Goal: Entertainment & Leisure: Consume media (video, audio)

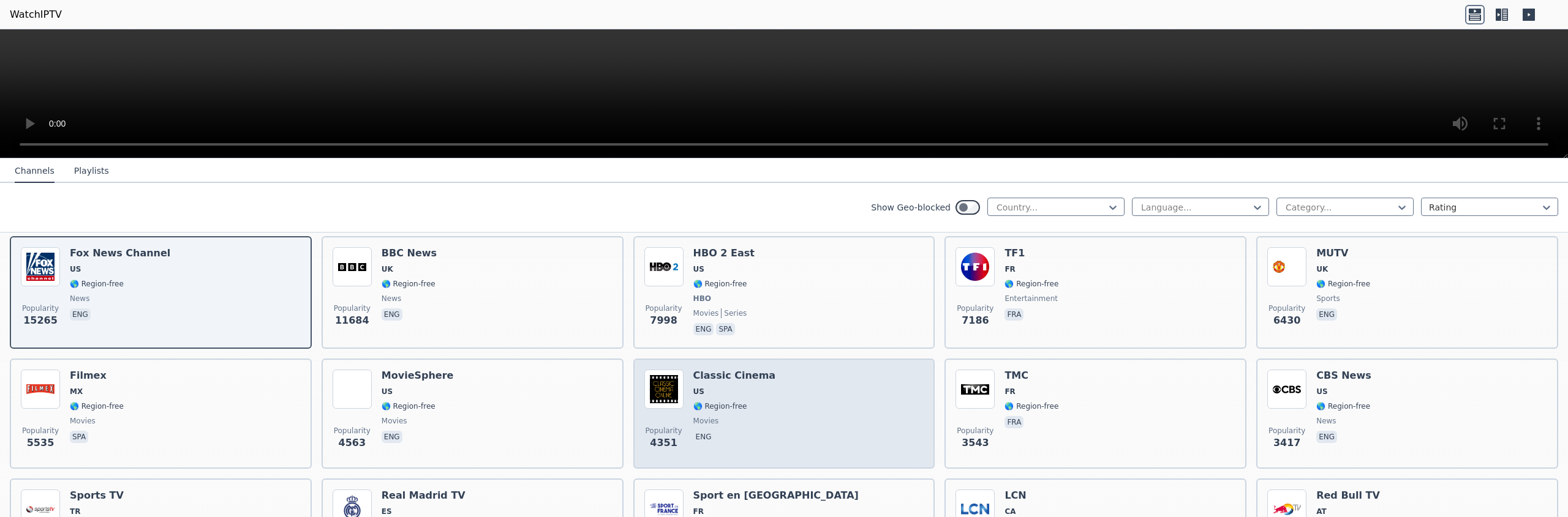
scroll to position [78, 0]
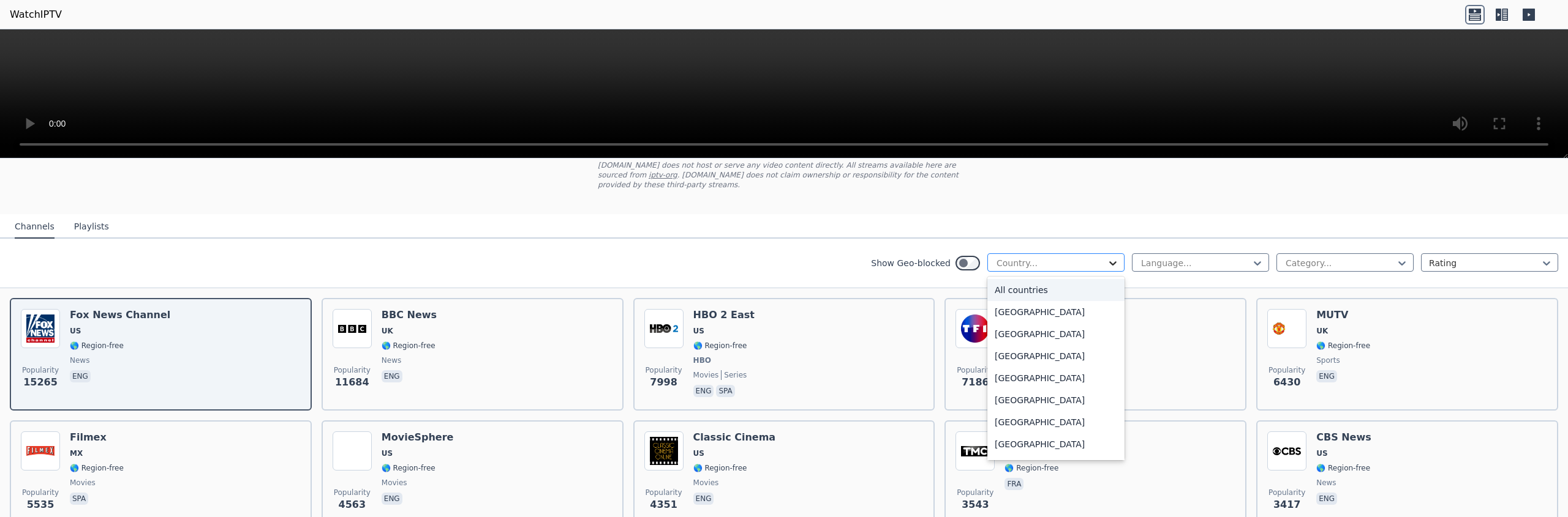
click at [1107, 262] on icon at bounding box center [1113, 263] width 12 height 12
type input "***"
click at [1040, 293] on div "[GEOGRAPHIC_DATA]" at bounding box center [1055, 290] width 137 height 22
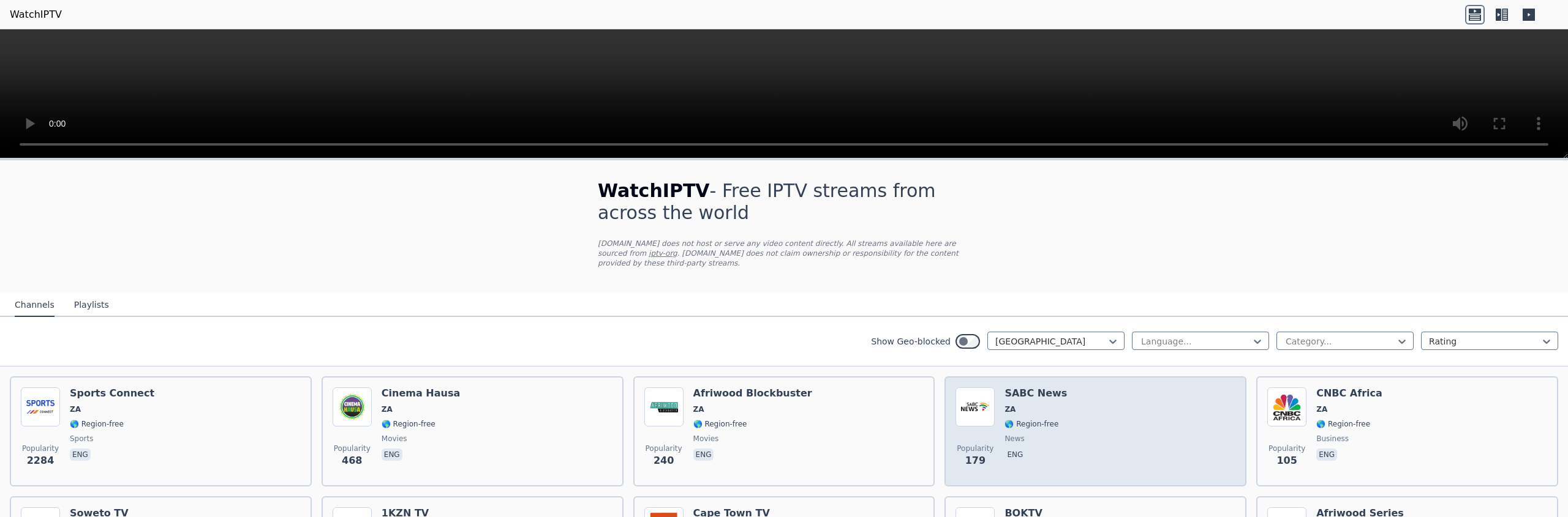
click at [1073, 416] on div "Popularity 179 SABC News ZA 🌎 Region-free news eng" at bounding box center [1095, 431] width 280 height 88
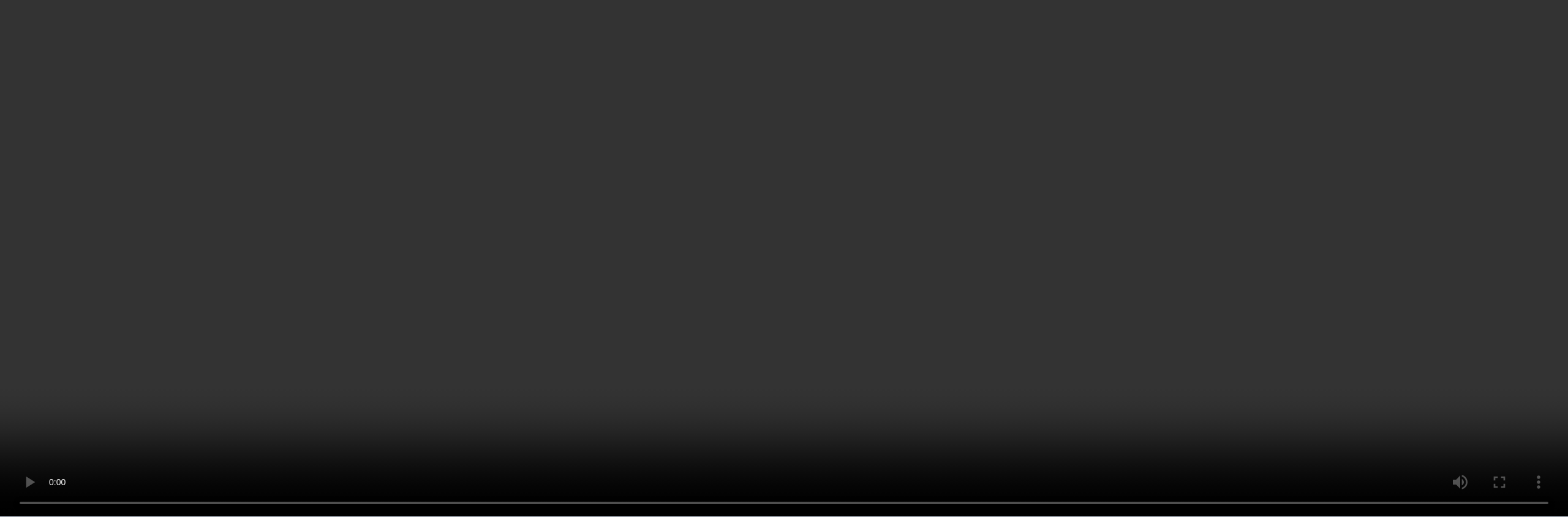
scroll to position [426, 0]
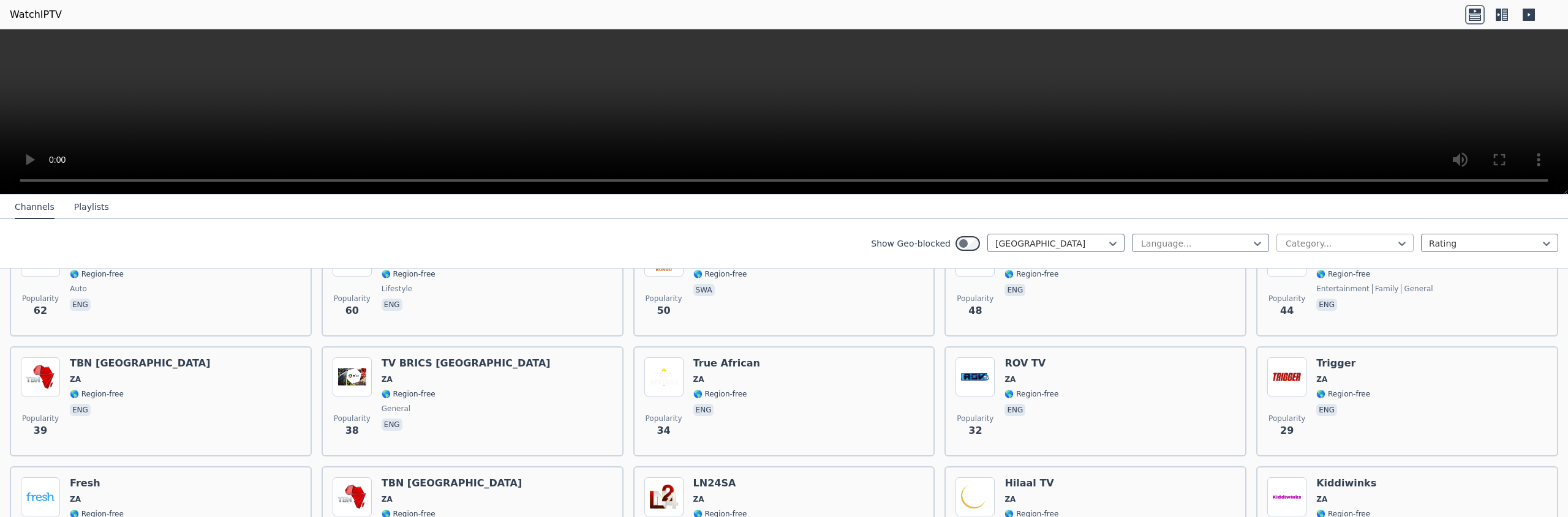
click at [1385, 243] on div at bounding box center [1340, 243] width 111 height 12
click at [1254, 242] on div "Language..." at bounding box center [1200, 243] width 137 height 19
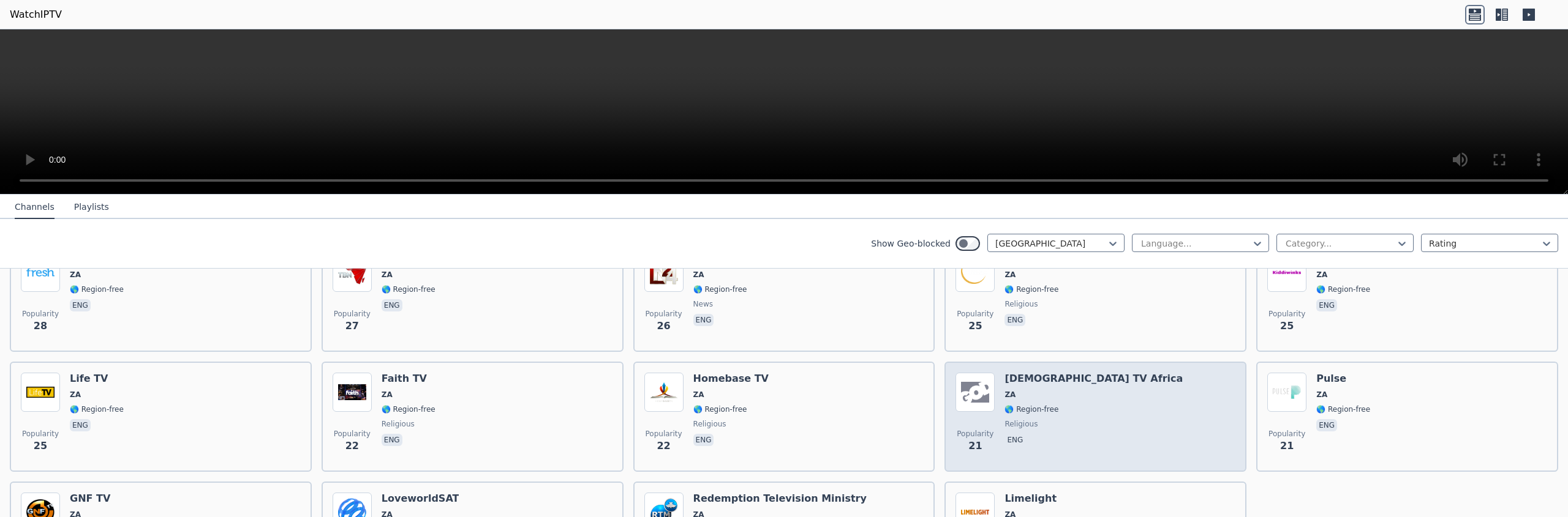
scroll to position [660, 0]
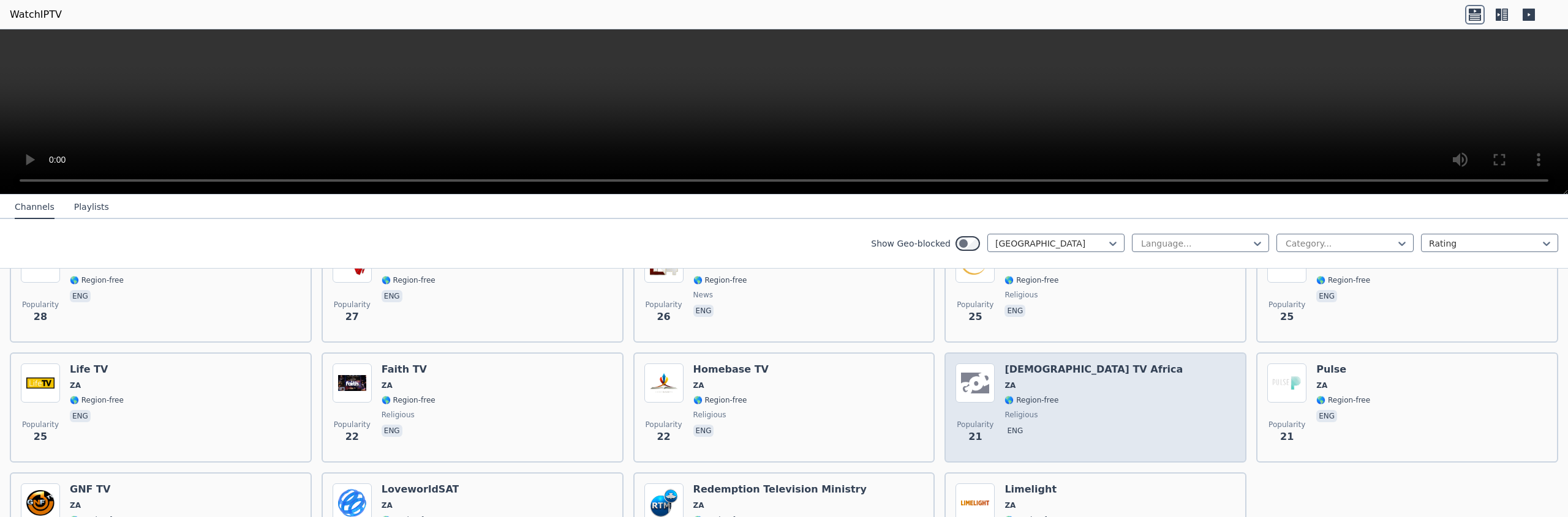
click at [1075, 404] on div "Popularity 21 [DEMOGRAPHIC_DATA] TV Africa ZA 🌎 Region-free religious eng" at bounding box center [1095, 408] width 280 height 88
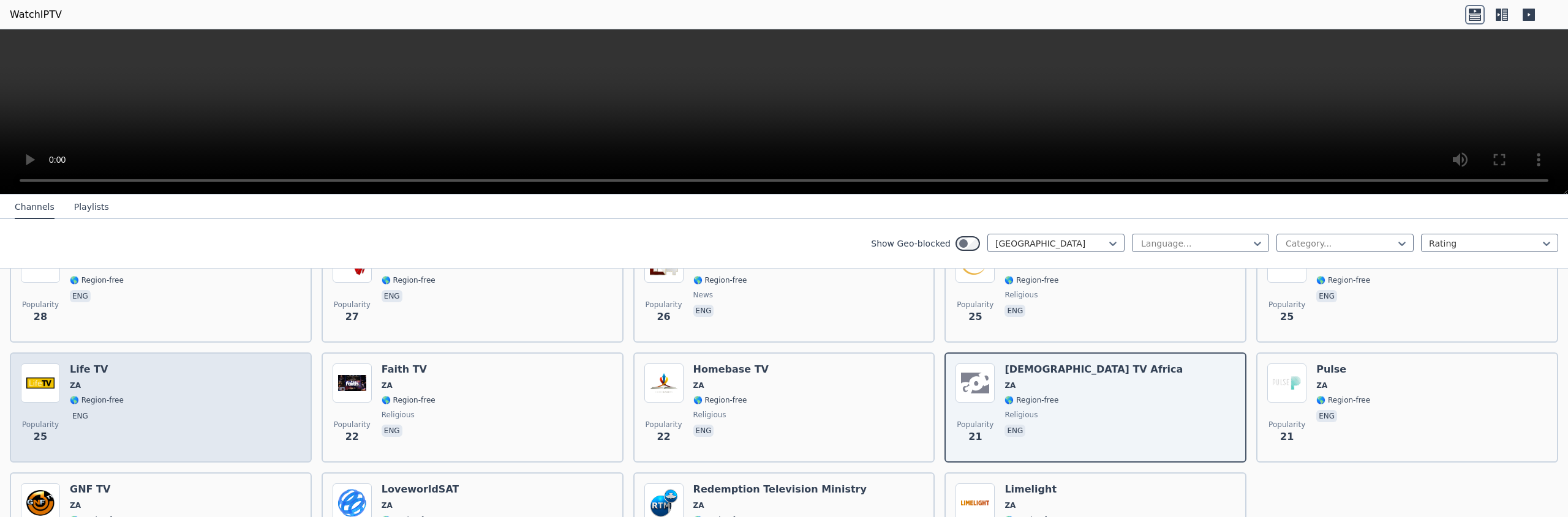
click at [136, 404] on div "Popularity 25 Life TV ZA 🌎 Region-free eng" at bounding box center [160, 408] width 280 height 88
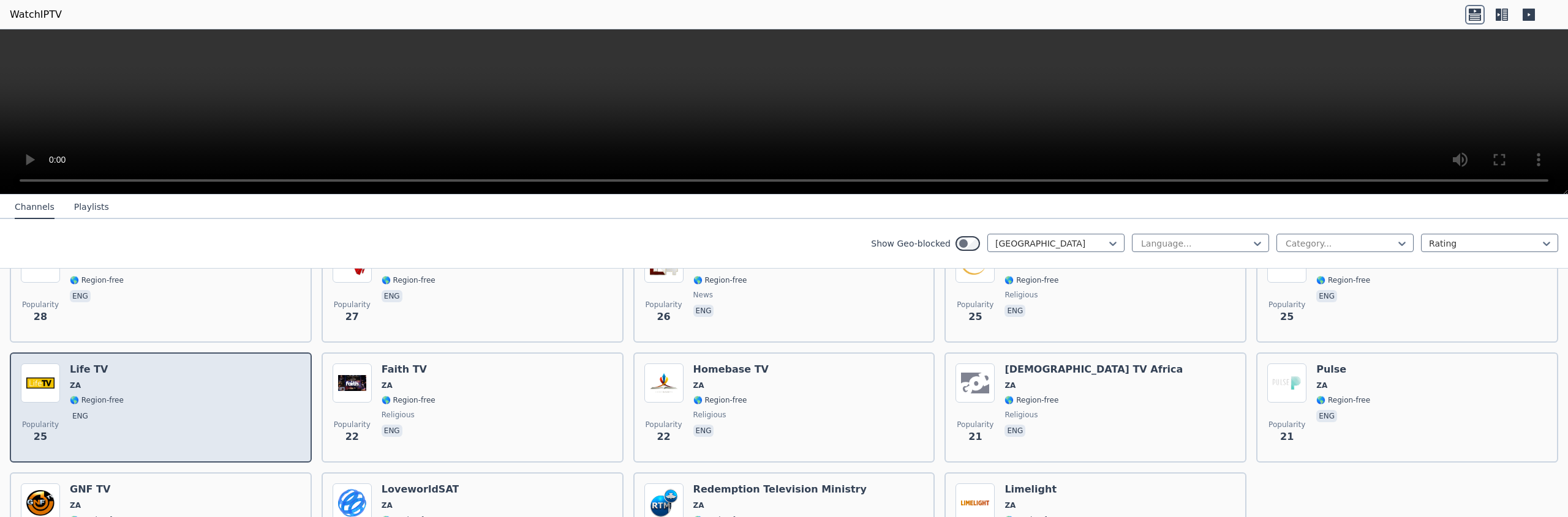
click at [137, 404] on div "Popularity 25 Life TV ZA 🌎 Region-free eng" at bounding box center [160, 408] width 280 height 88
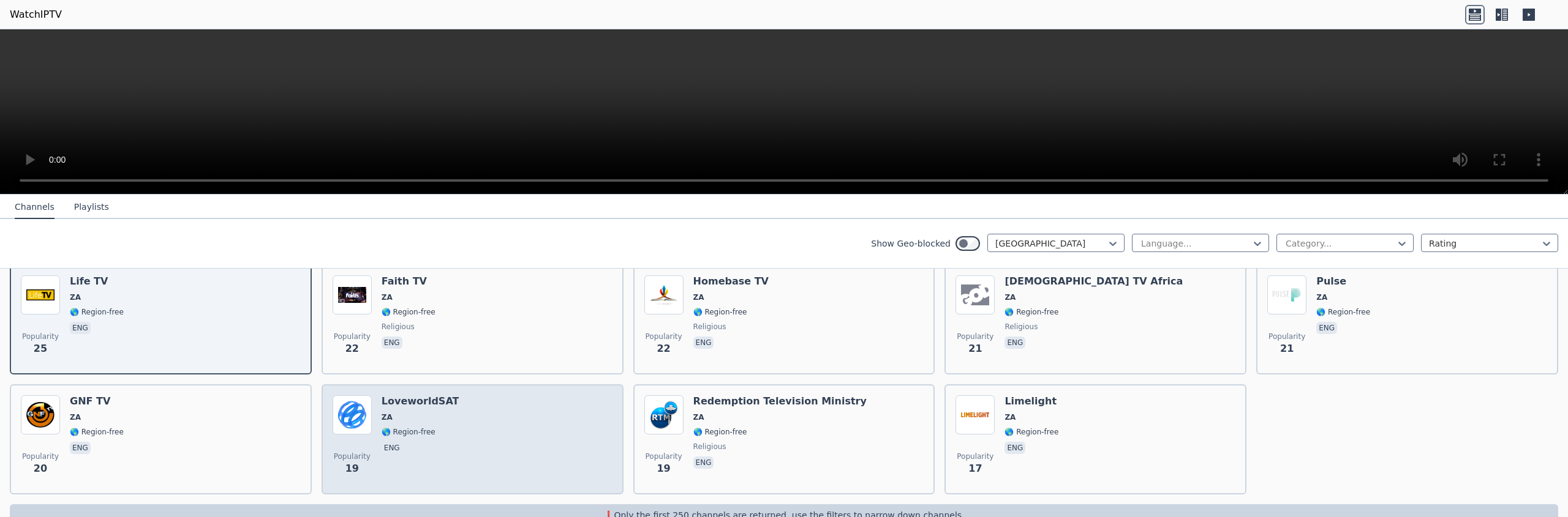
scroll to position [777, 0]
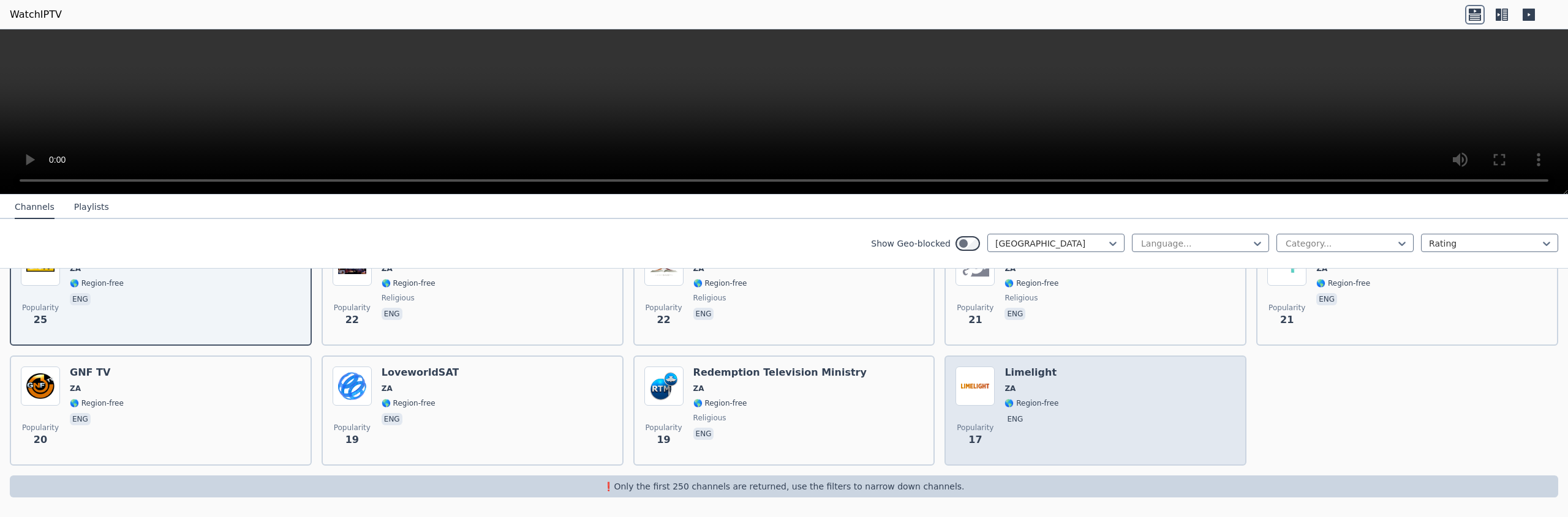
click at [1016, 406] on span "🌎 Region-free" at bounding box center [1031, 404] width 54 height 10
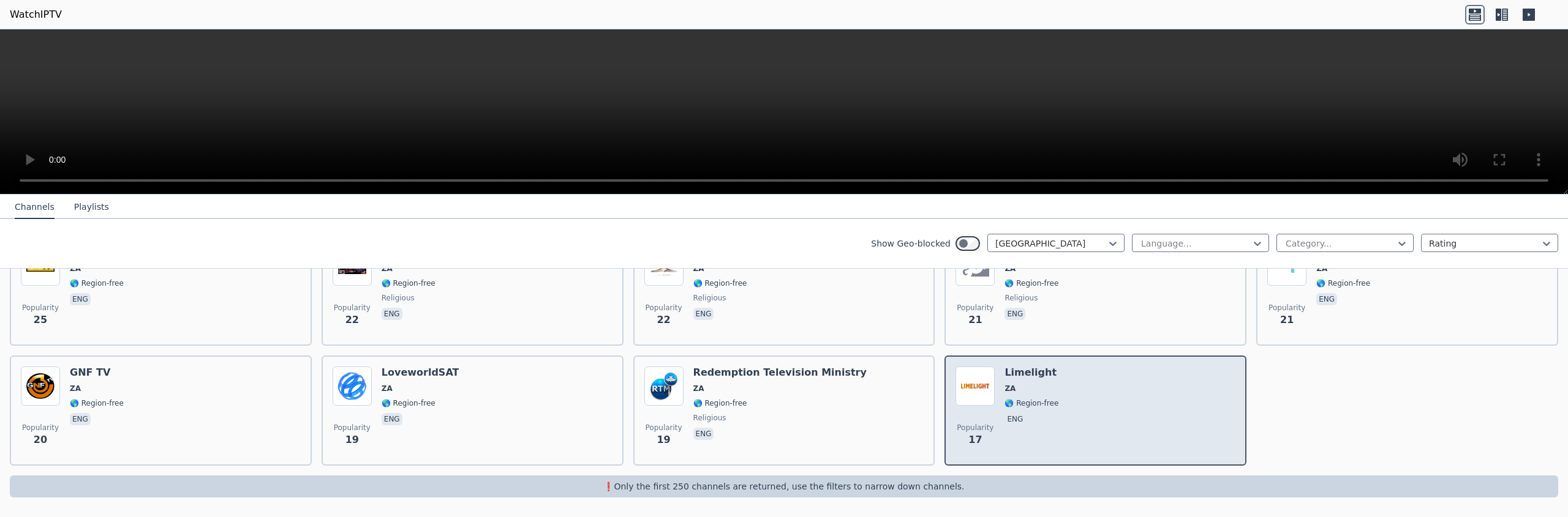
click at [1016, 406] on span "🌎 Region-free" at bounding box center [1031, 404] width 54 height 10
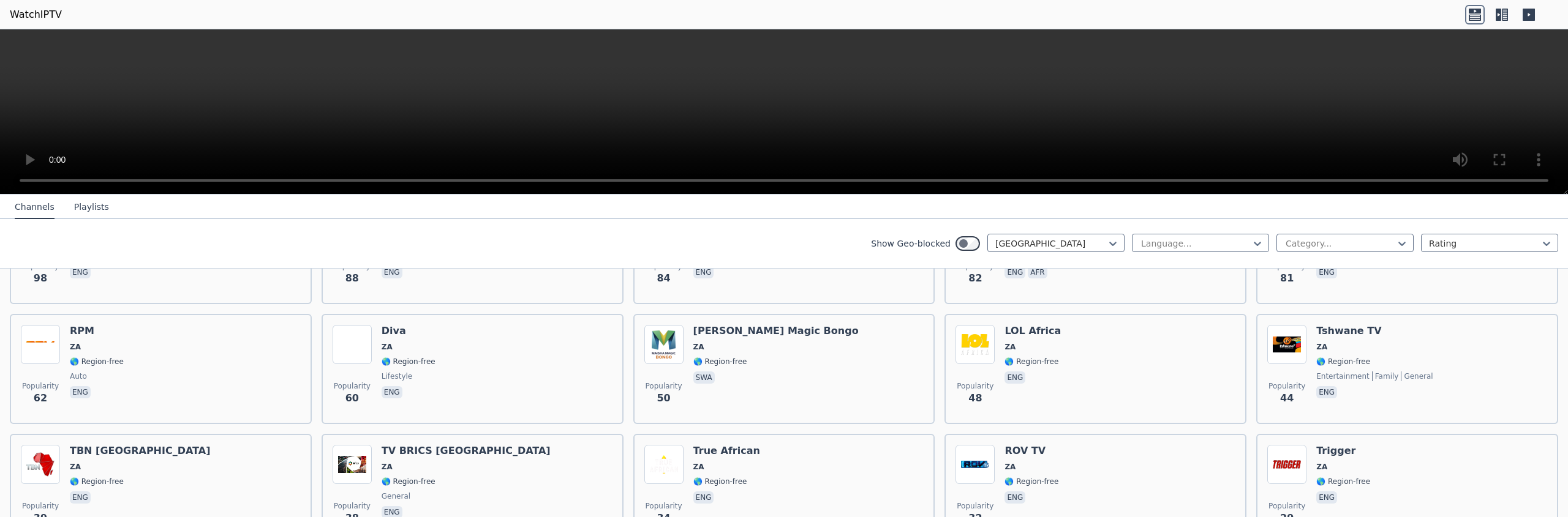
scroll to position [0, 0]
